Goal: Find specific page/section: Find specific page/section

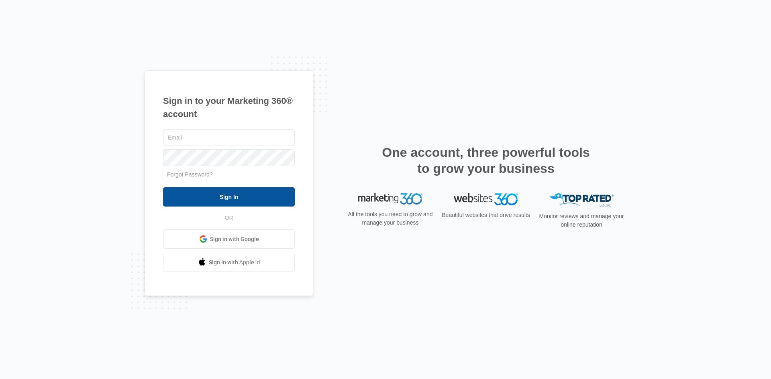
type input "[PERSON_NAME][EMAIL_ADDRESS][DOMAIN_NAME]"
click at [224, 200] on input "Sign In" at bounding box center [229, 197] width 132 height 19
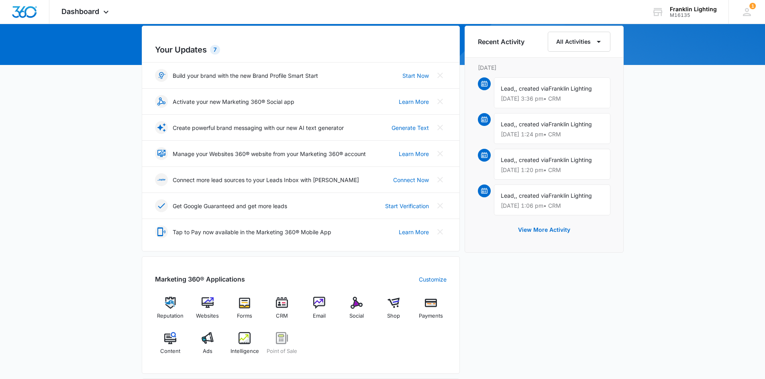
scroll to position [80, 0]
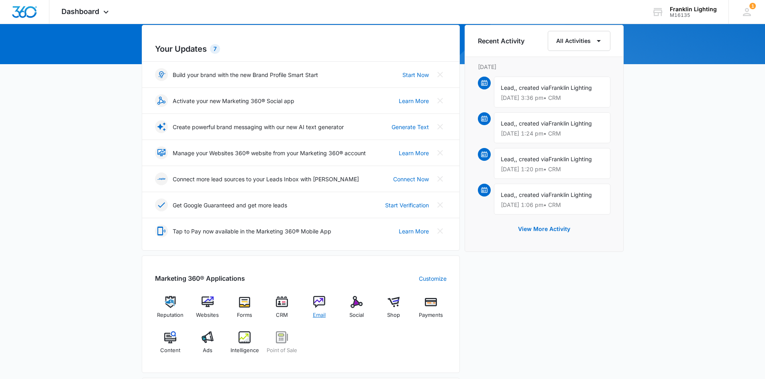
click at [319, 308] on div "Email" at bounding box center [319, 310] width 31 height 29
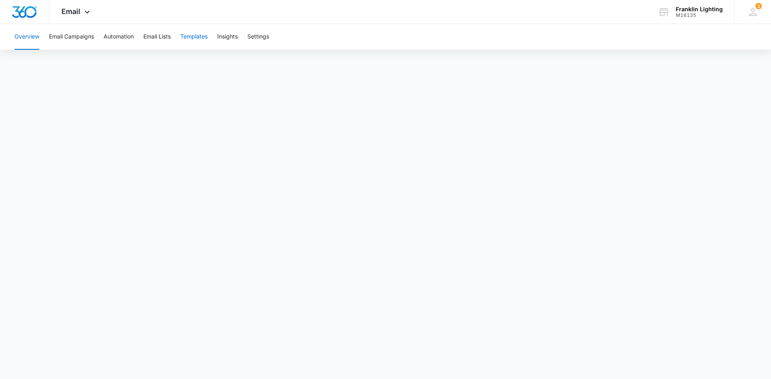
click at [208, 37] on button "Templates" at bounding box center [193, 37] width 27 height 26
